Goal: Go to known website: Access a specific website the user already knows

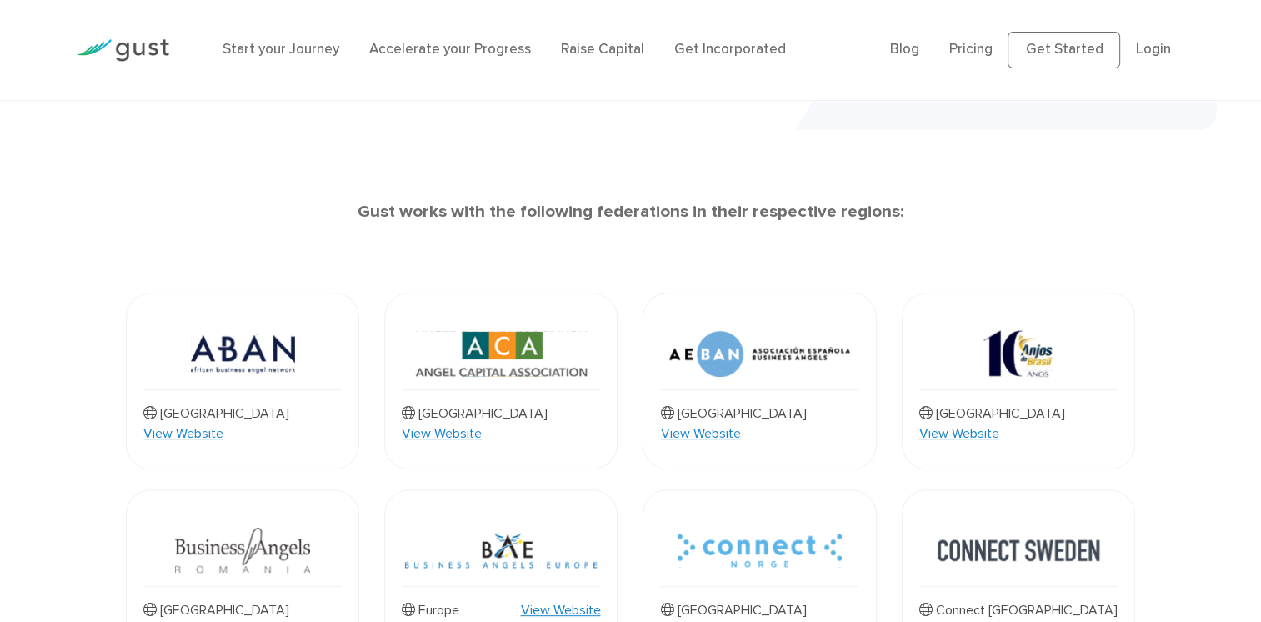
scroll to position [532, 0]
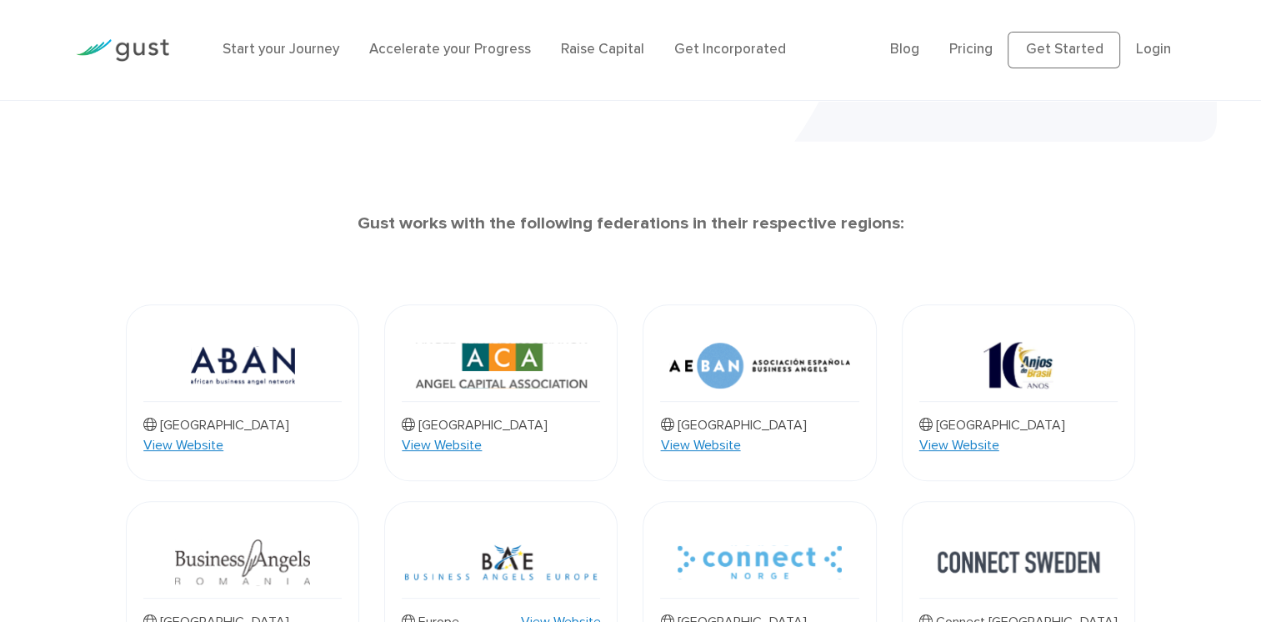
click at [740, 435] on link "View Website" at bounding box center [700, 445] width 80 height 20
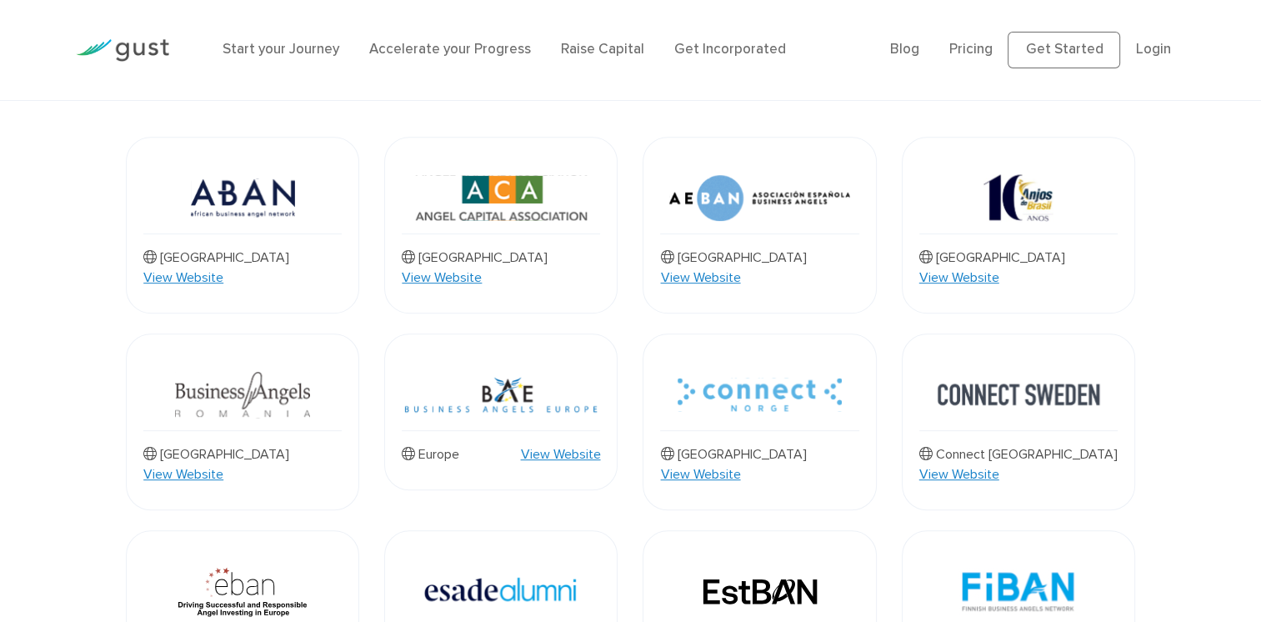
scroll to position [700, 0]
click at [559, 444] on link "View Website" at bounding box center [560, 454] width 80 height 20
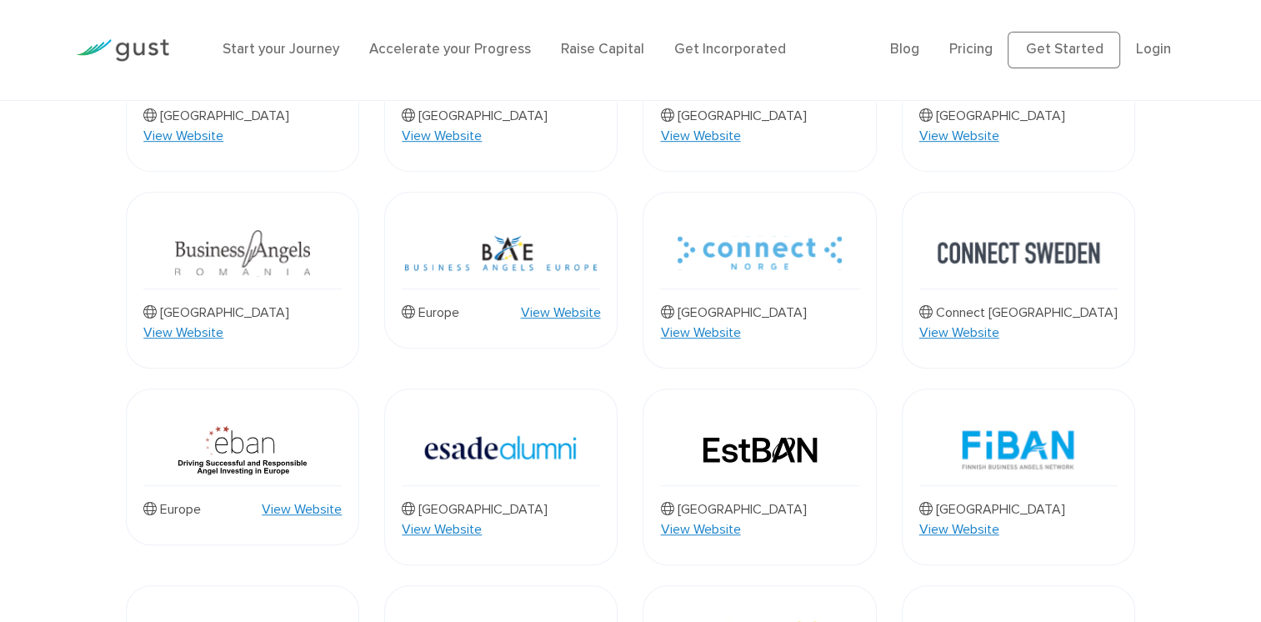
scroll to position [843, 0]
click at [740, 321] on link "View Website" at bounding box center [700, 331] width 80 height 20
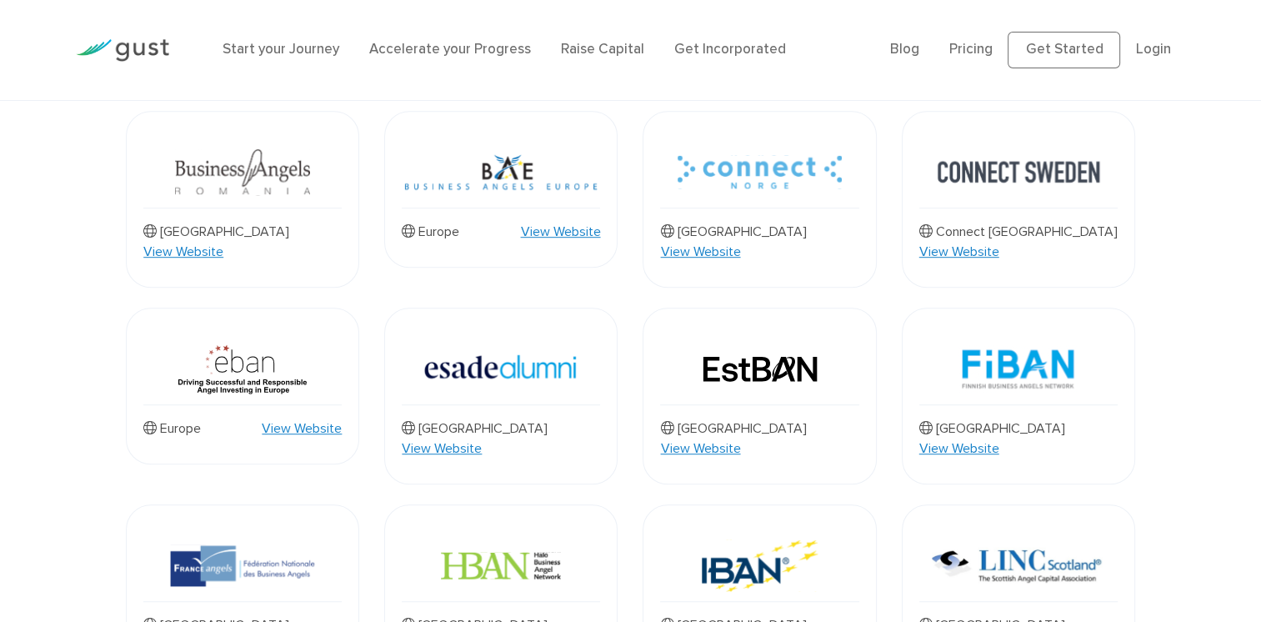
scroll to position [923, 0]
click at [999, 437] on link "View Website" at bounding box center [959, 447] width 80 height 20
click at [482, 437] on link "View Website" at bounding box center [442, 447] width 80 height 20
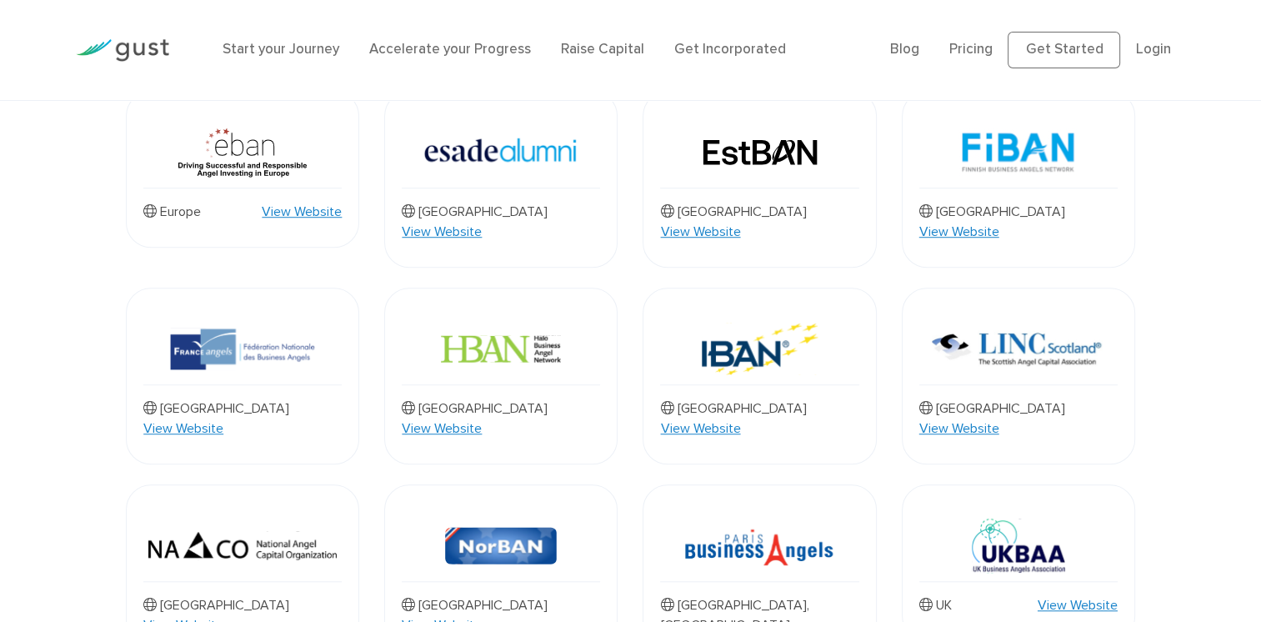
scroll to position [1143, 0]
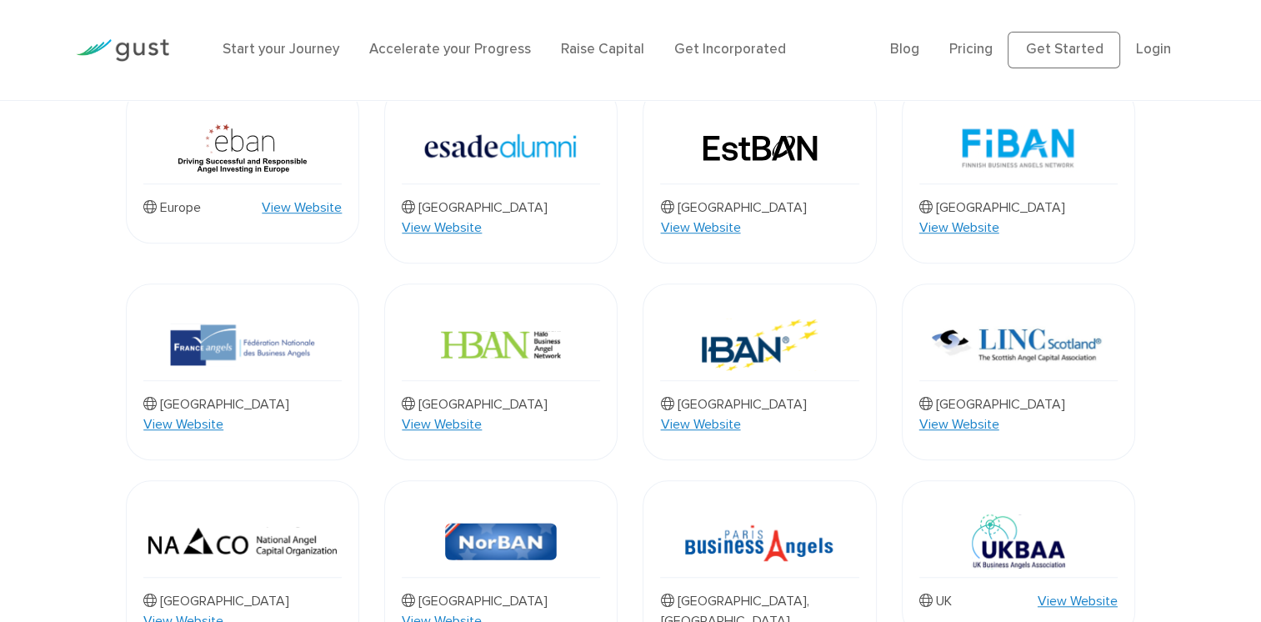
click at [223, 611] on link "View Website" at bounding box center [183, 621] width 80 height 20
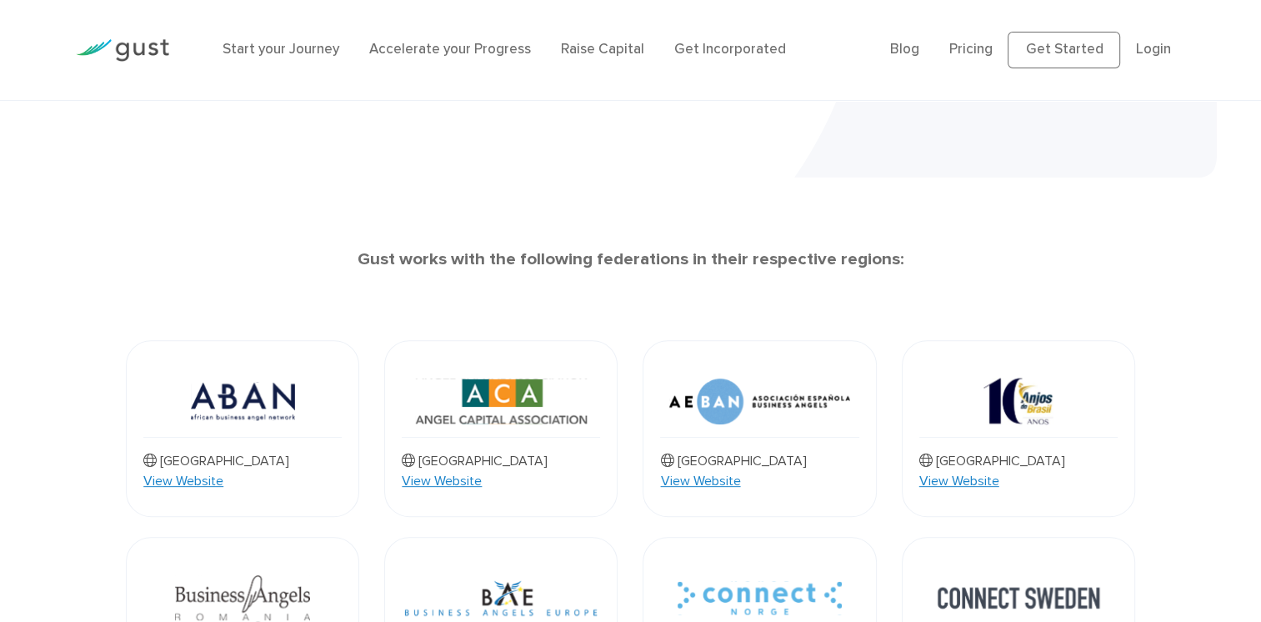
click at [223, 471] on link "View Website" at bounding box center [183, 481] width 80 height 20
